Goal: Task Accomplishment & Management: Complete application form

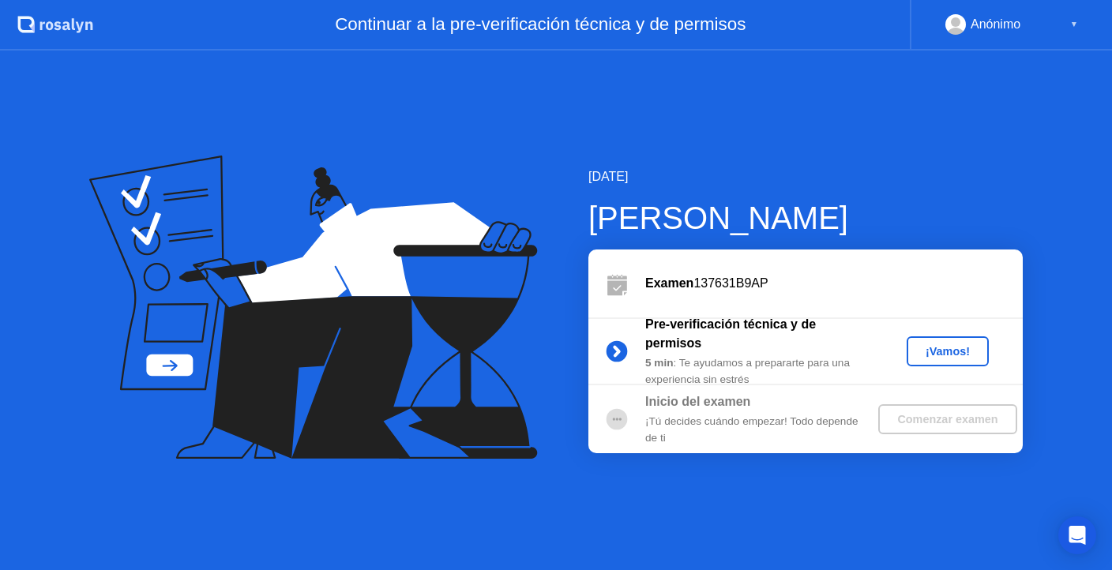
click at [930, 348] on div "¡Vamos!" at bounding box center [948, 351] width 70 height 13
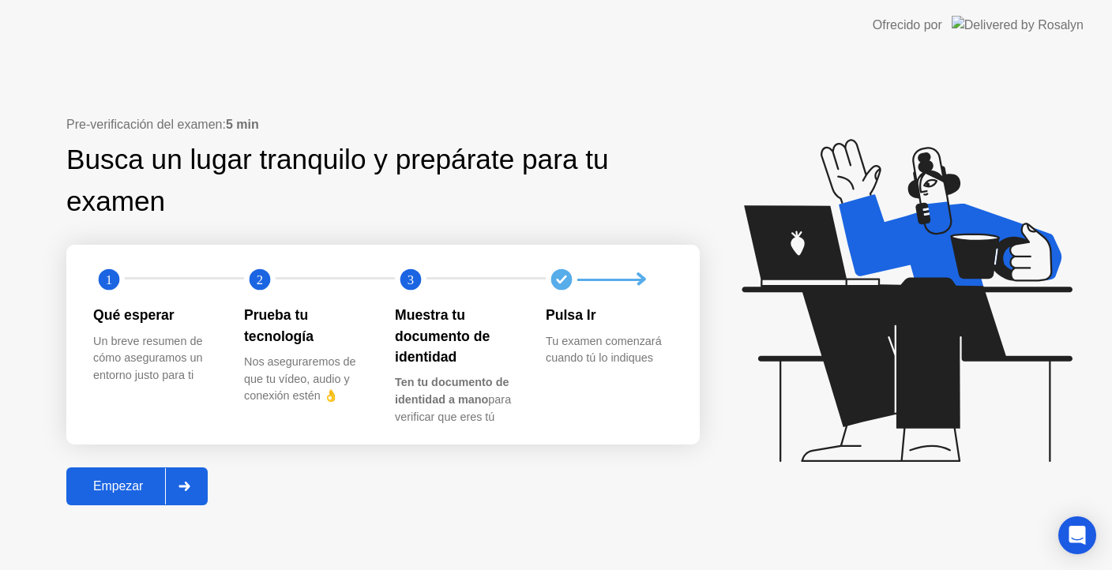
click at [149, 490] on div "Empezar" at bounding box center [118, 487] width 94 height 14
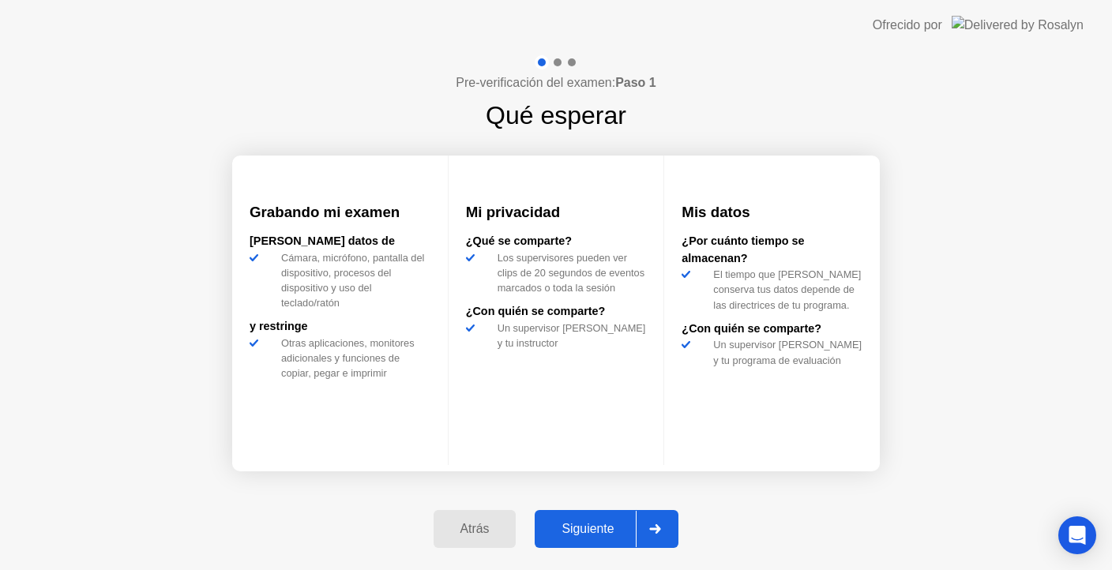
click at [604, 514] on button "Siguiente" at bounding box center [607, 529] width 144 height 38
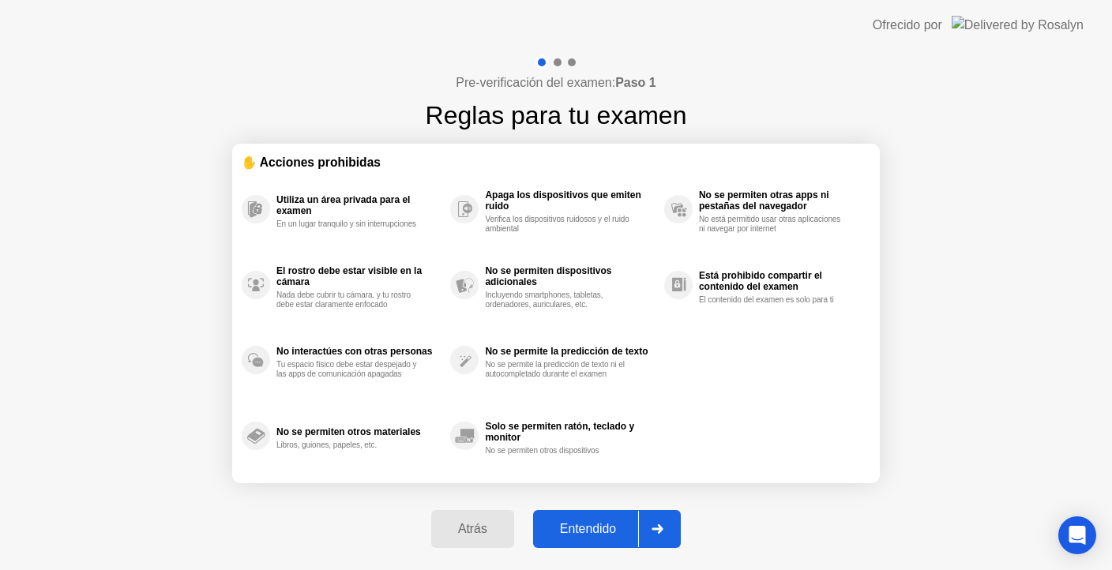
click at [600, 509] on div "Atrás Entendido" at bounding box center [556, 529] width 269 height 73
click at [600, 528] on div "Entendido" at bounding box center [588, 529] width 100 height 14
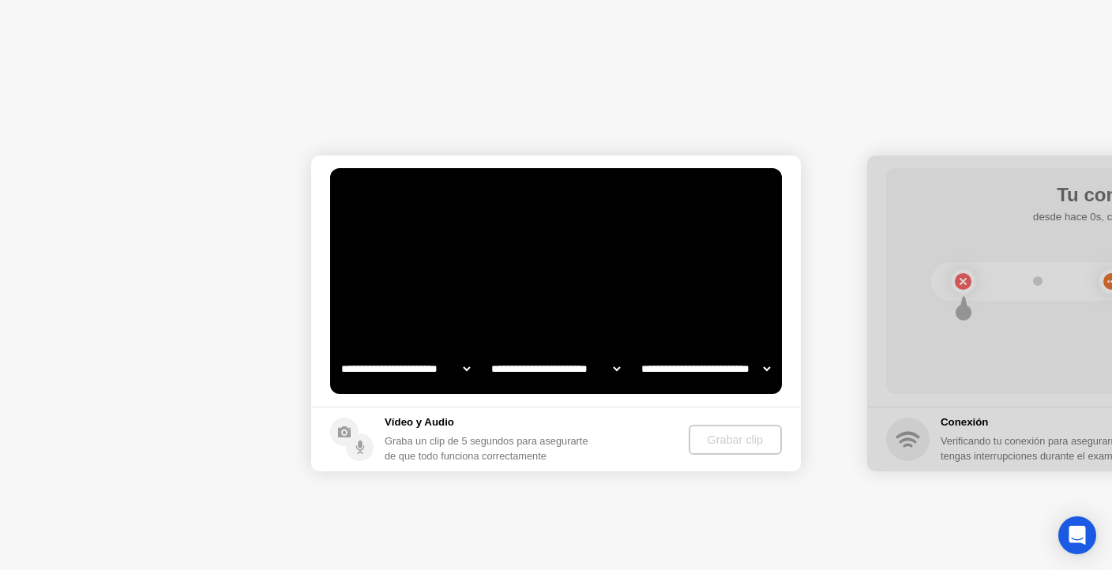
select select "**********"
select select "*******"
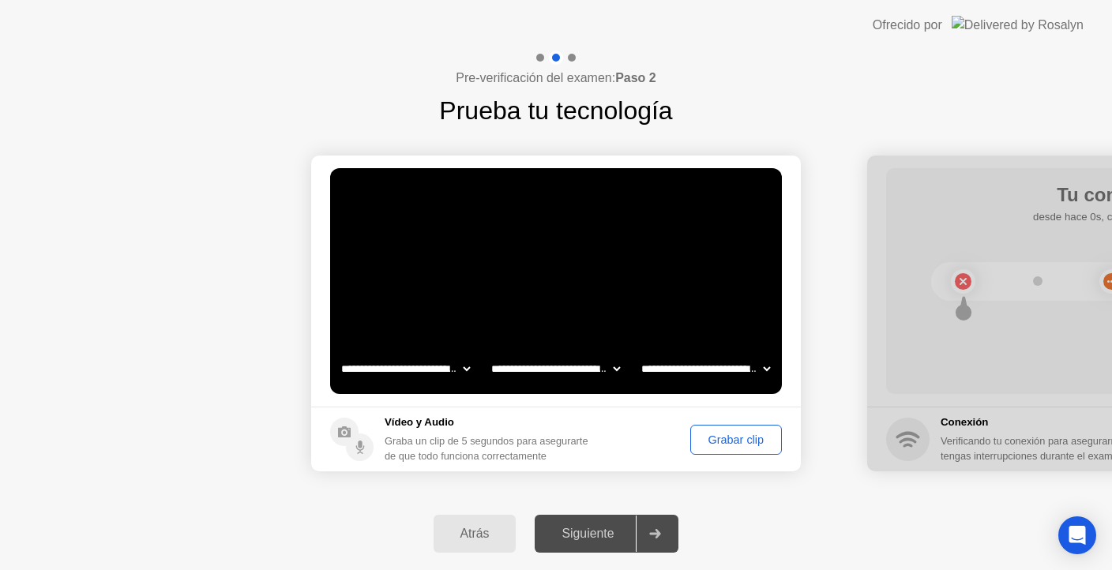
click at [723, 436] on div "Grabar clip" at bounding box center [736, 440] width 81 height 13
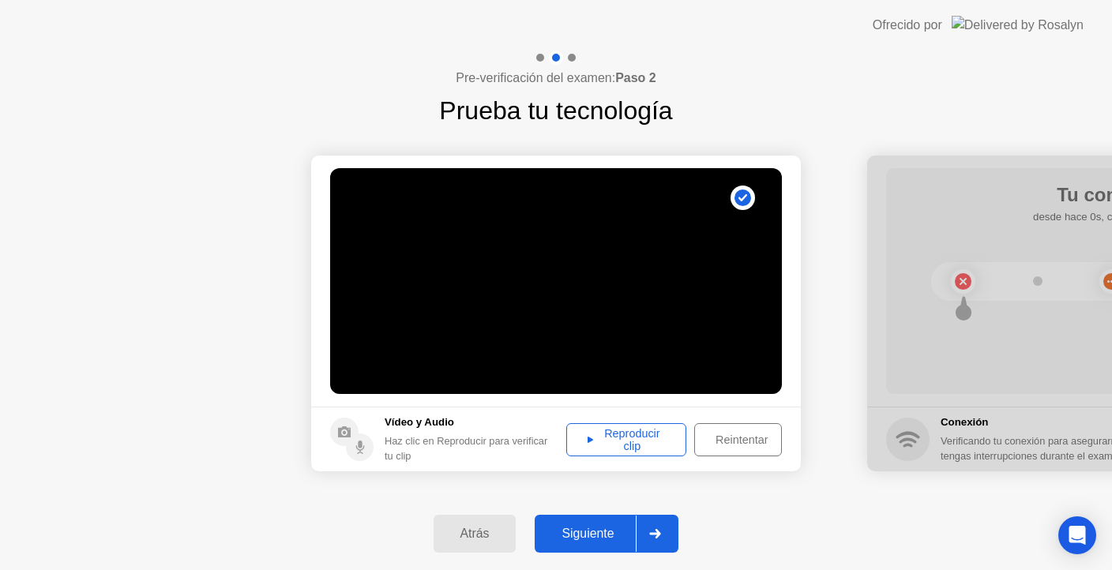
click at [679, 447] on div "Reproducir clip" at bounding box center [626, 439] width 109 height 25
click at [628, 527] on div "Siguiente" at bounding box center [588, 534] width 96 height 14
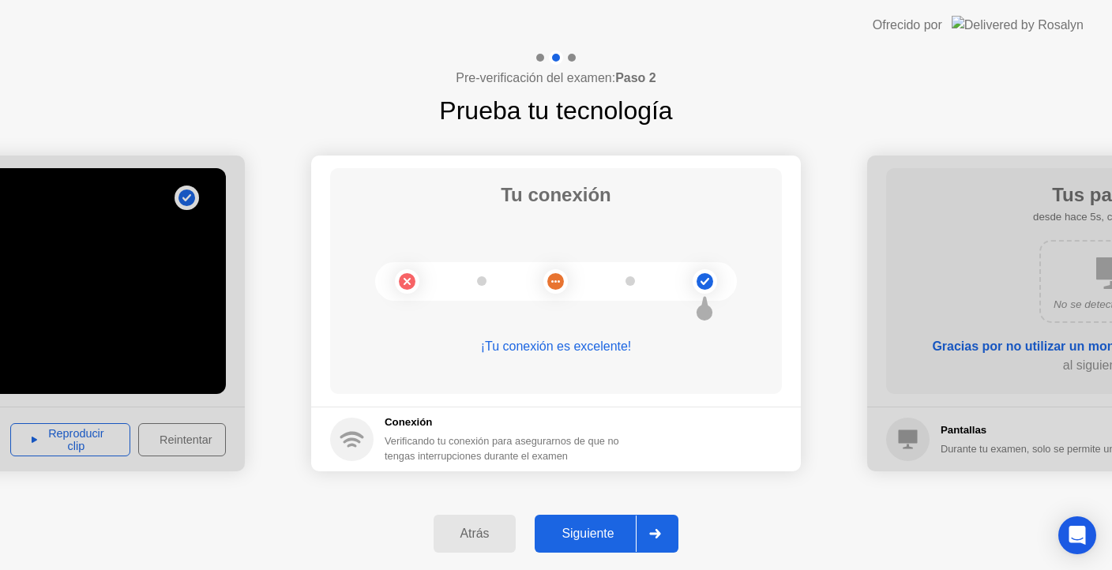
click at [628, 527] on div "Siguiente" at bounding box center [588, 534] width 96 height 14
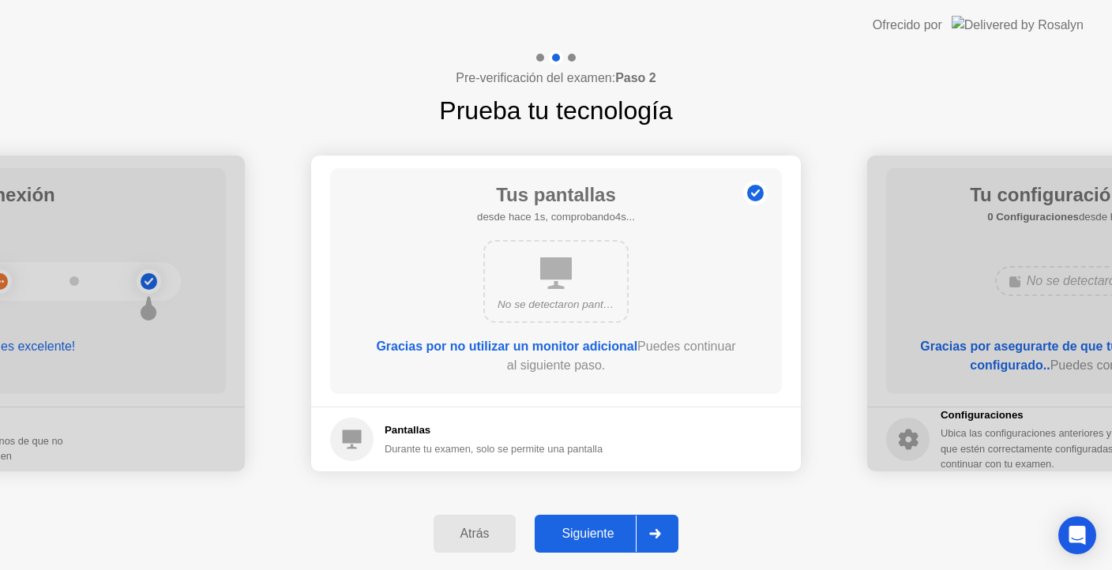
click at [628, 527] on div "Siguiente" at bounding box center [588, 534] width 96 height 14
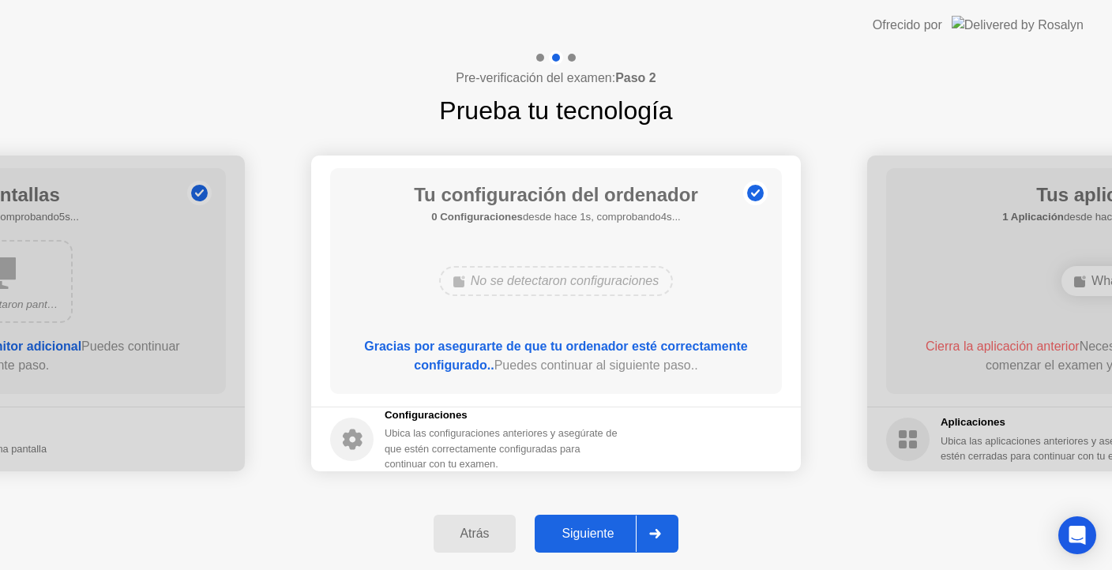
click at [628, 527] on div "Siguiente" at bounding box center [588, 534] width 96 height 14
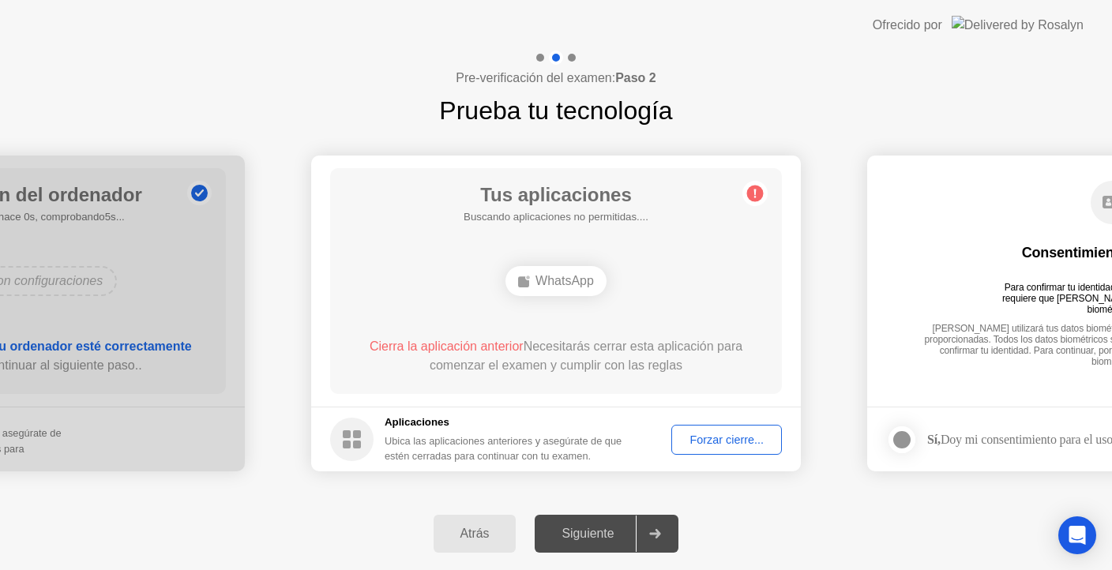
click at [677, 435] on div "Forzar cierre..." at bounding box center [727, 440] width 100 height 13
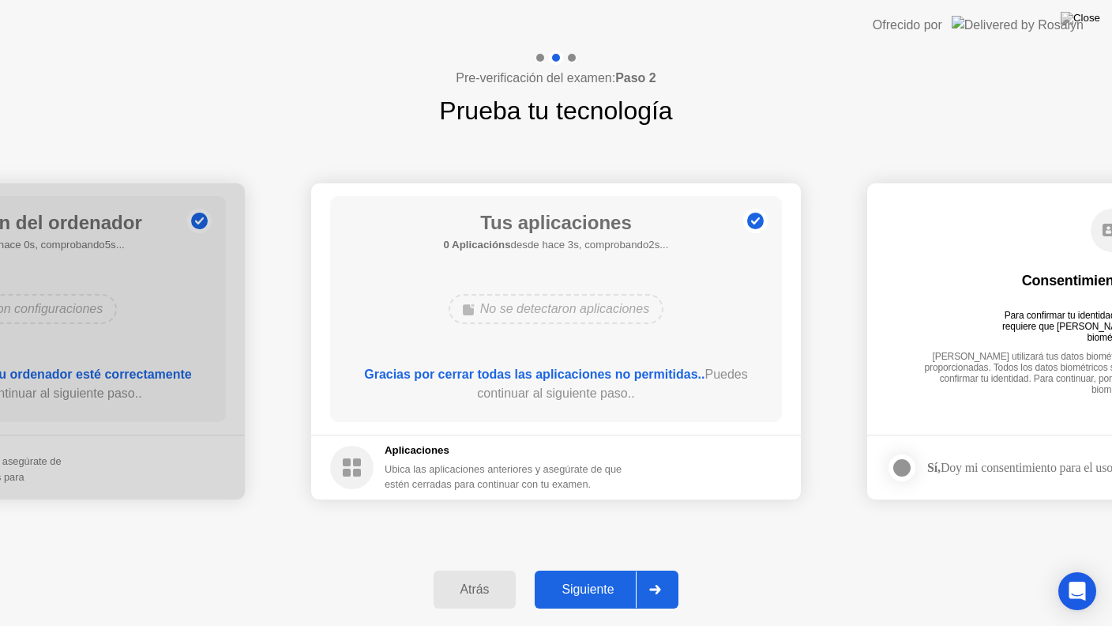
click at [606, 570] on div "Siguiente" at bounding box center [588, 589] width 96 height 14
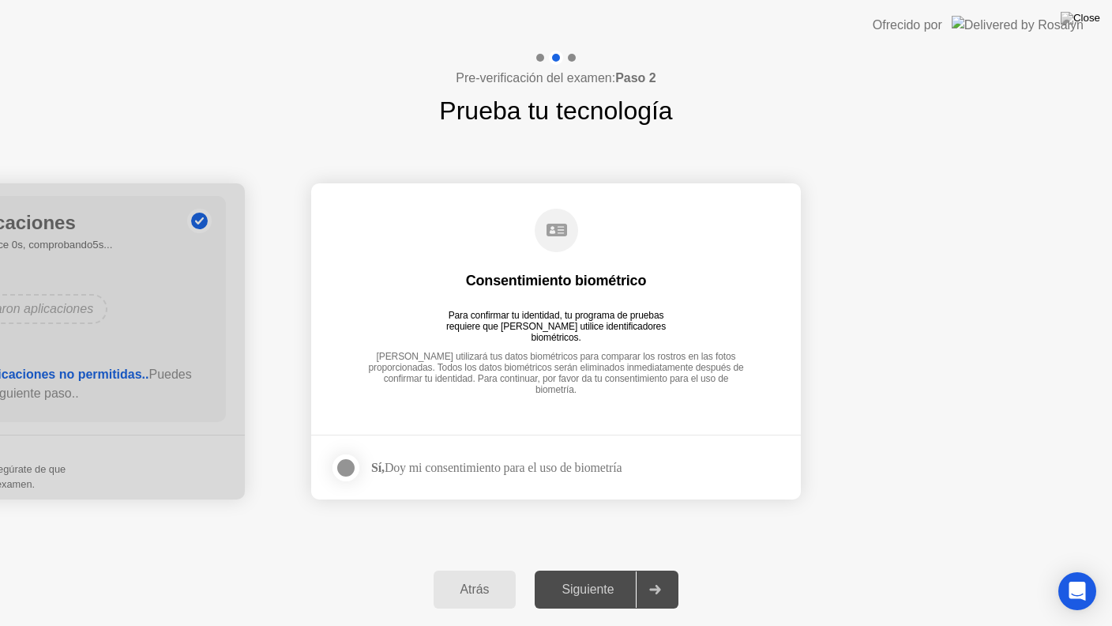
click at [344, 461] on div at bounding box center [346, 467] width 19 height 19
click at [615, 570] on div "Siguiente" at bounding box center [588, 589] width 96 height 14
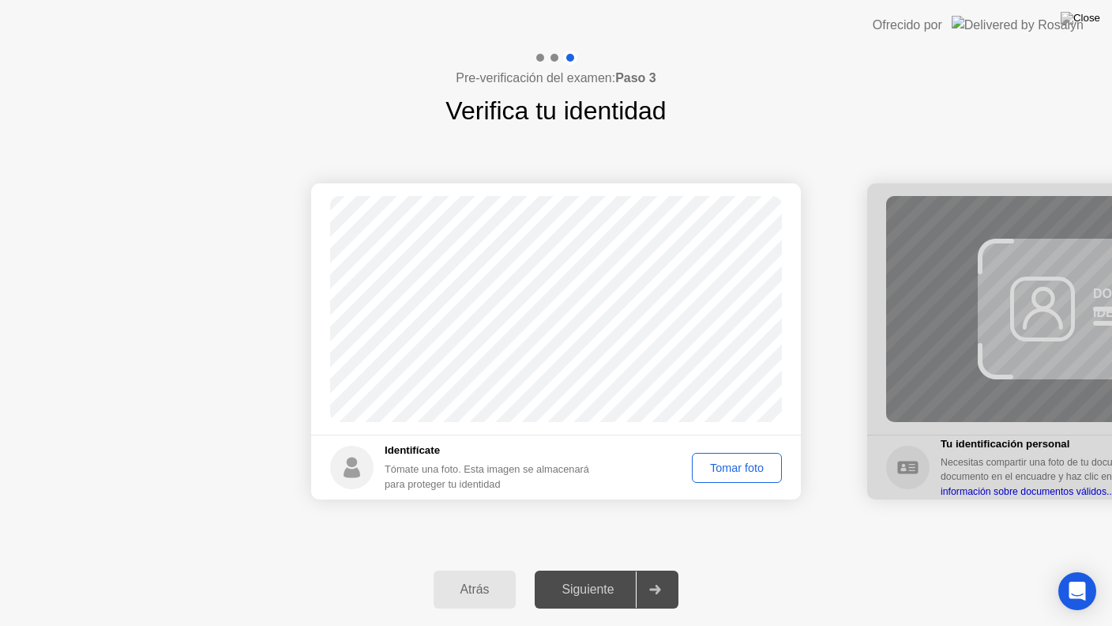
click at [723, 468] on div "Tomar foto" at bounding box center [737, 467] width 79 height 13
click at [604, 570] on div "Siguiente" at bounding box center [588, 589] width 96 height 14
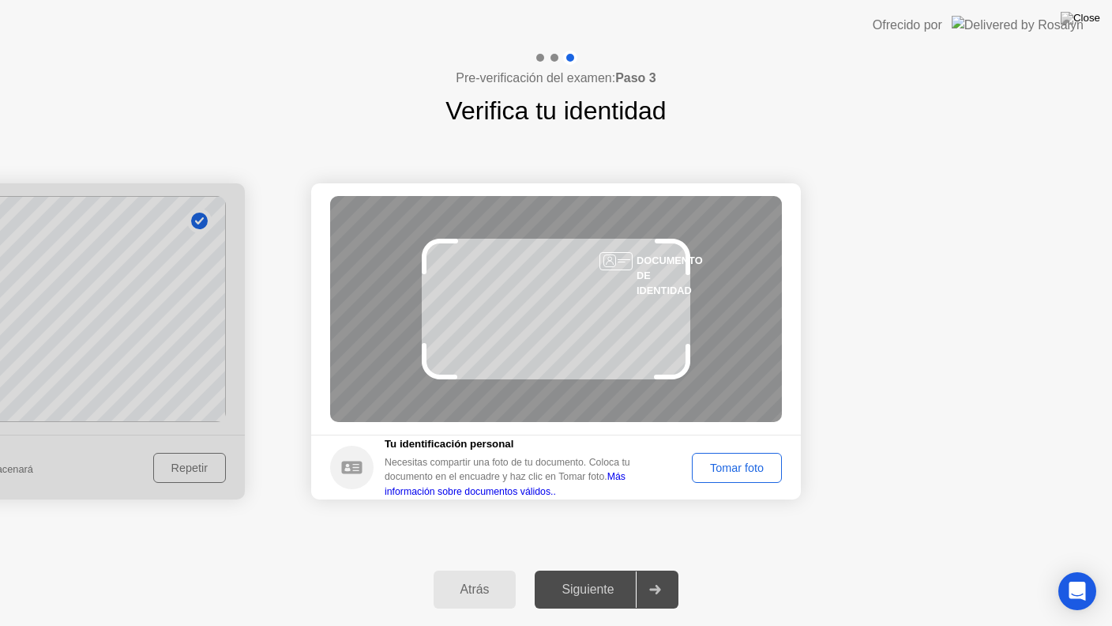
click at [716, 465] on div "Tomar foto" at bounding box center [737, 467] width 79 height 13
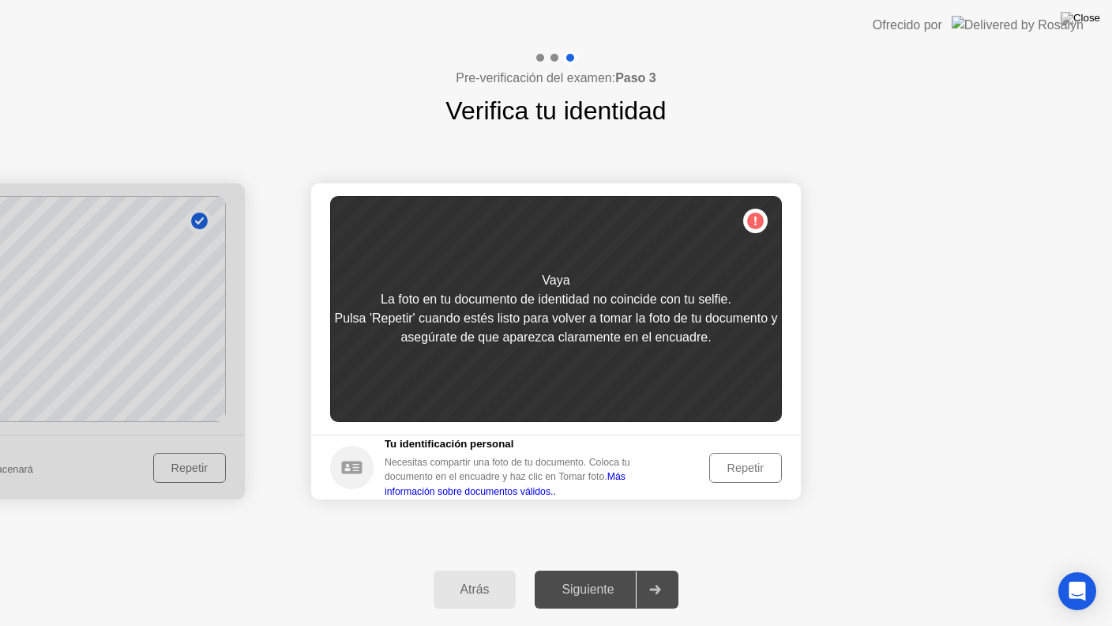
click at [716, 465] on div "Repetir" at bounding box center [746, 467] width 62 height 13
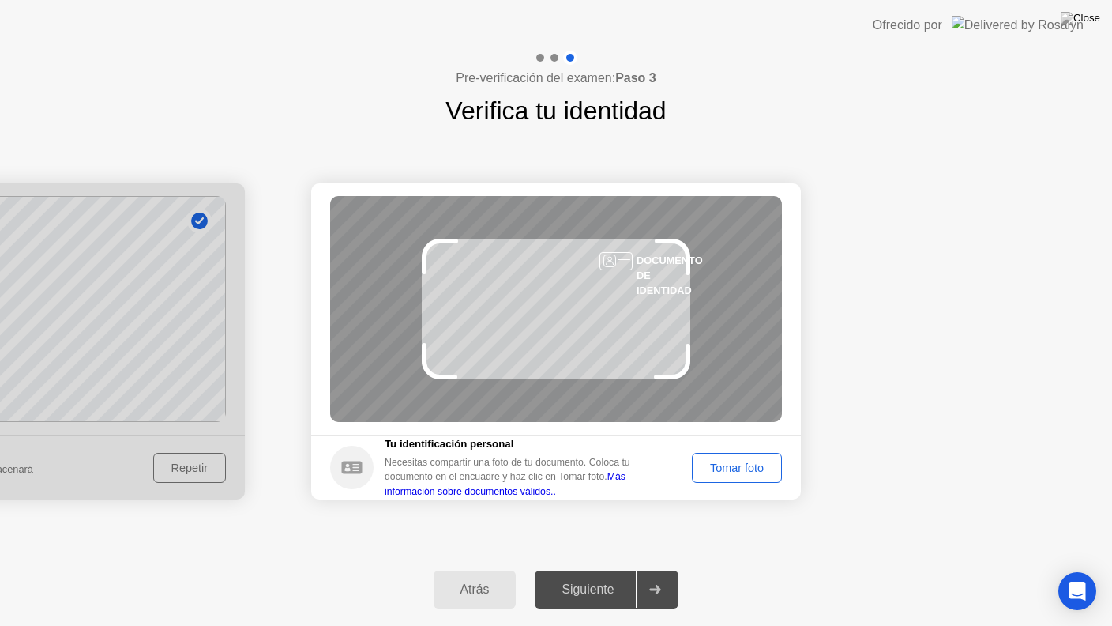
click at [709, 461] on div "Tomar foto" at bounding box center [737, 467] width 79 height 13
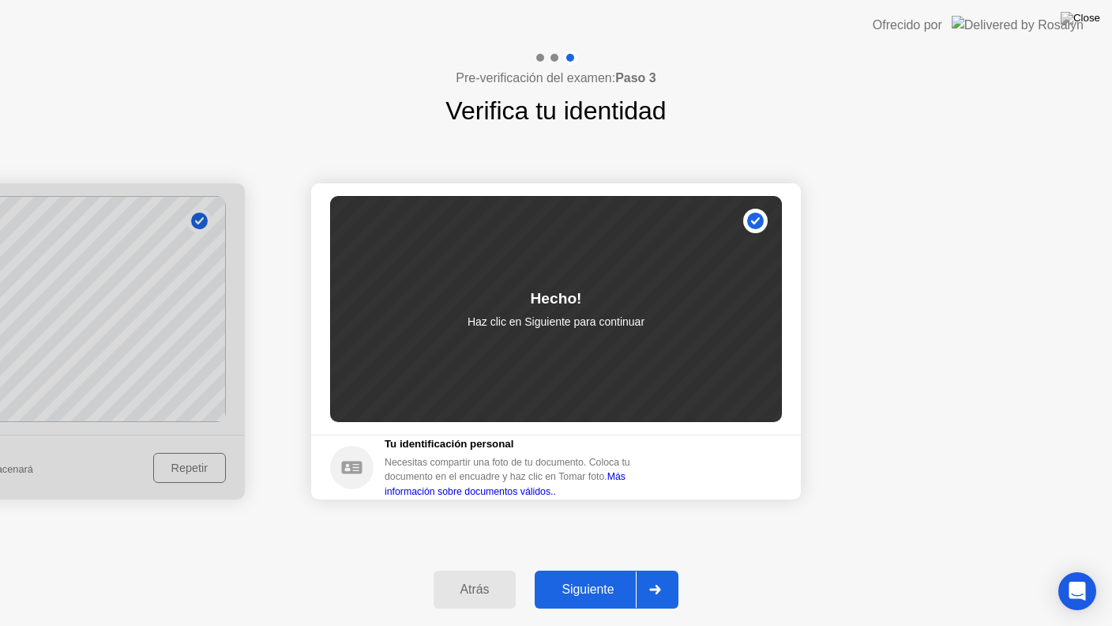
click at [599, 570] on div "Siguiente" at bounding box center [588, 589] width 96 height 14
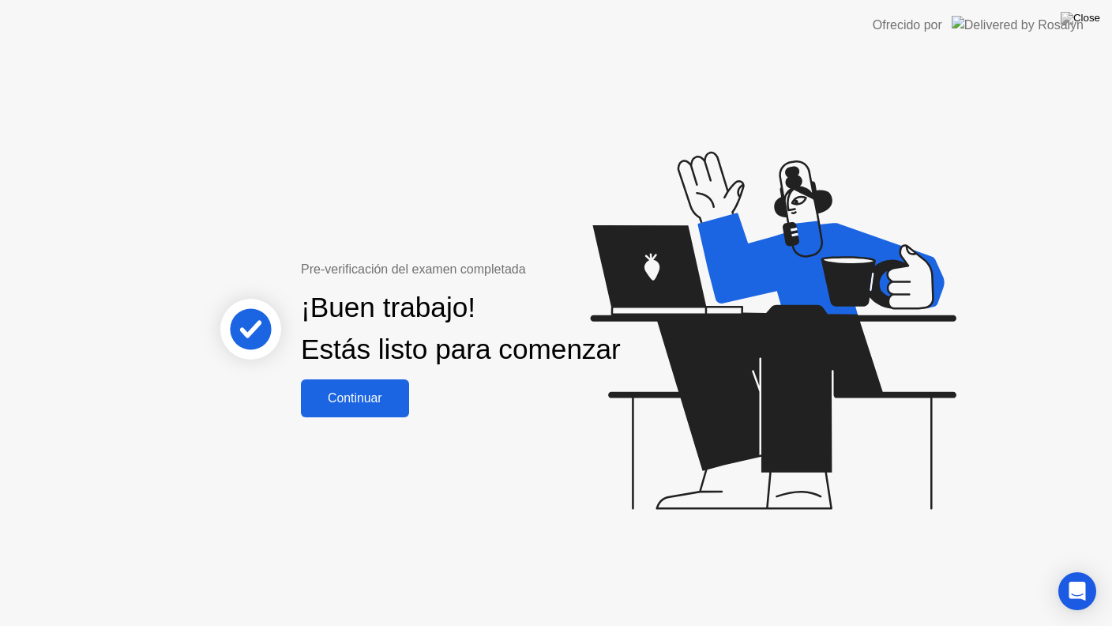
click at [377, 405] on div "Continuar" at bounding box center [355, 398] width 99 height 14
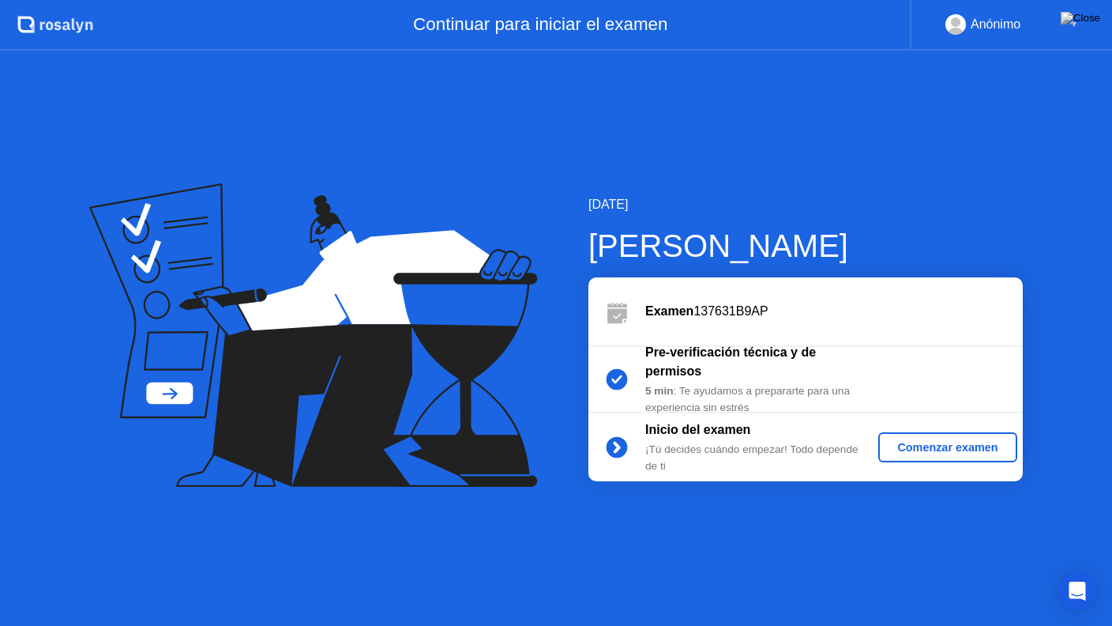
click at [951, 446] on div "Comenzar examen" at bounding box center [948, 447] width 126 height 13
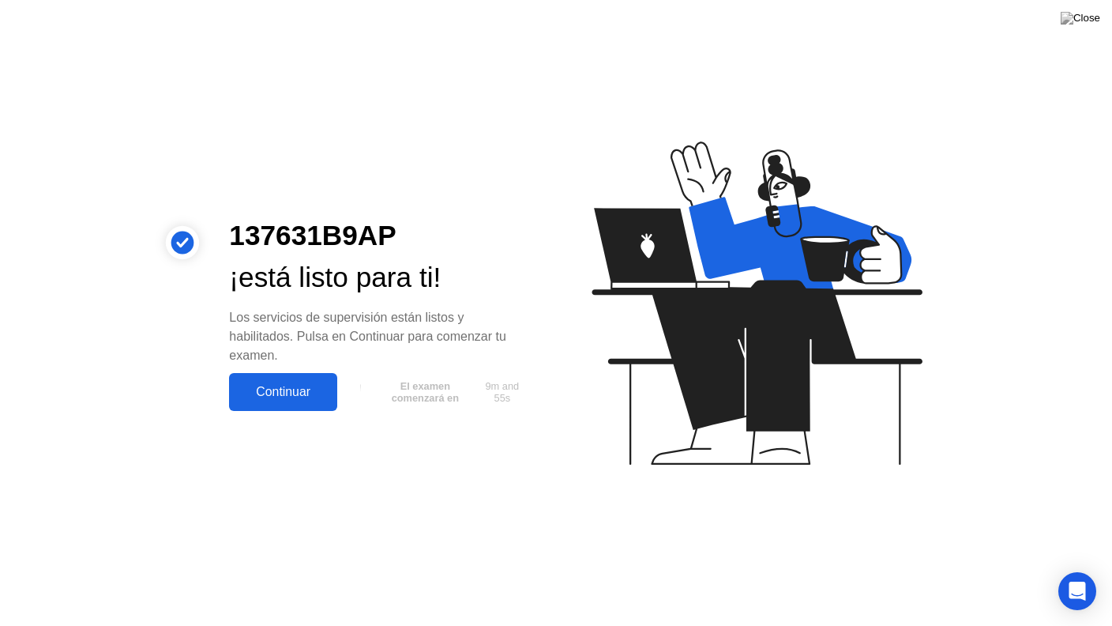
click at [306, 395] on div "Continuar" at bounding box center [283, 392] width 99 height 14
